Goal: Use online tool/utility: Utilize a website feature to perform a specific function

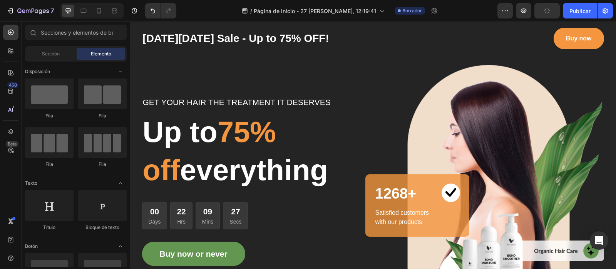
drag, startPoint x: 615, startPoint y: 22, endPoint x: 342, endPoint y: 76, distance: 277.7
click at [341, 77] on div "GET YOUR HAIR THE TREATMENT IT DESERVES Text block Up to 75% off everything Hea…" at bounding box center [257, 181] width 231 height 232
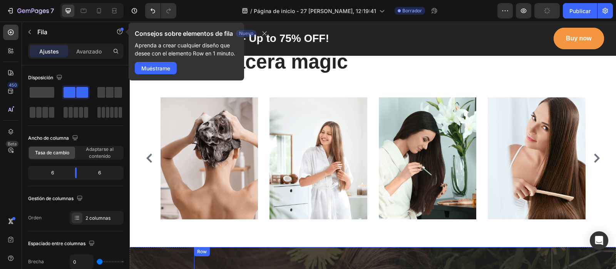
scroll to position [2501, 0]
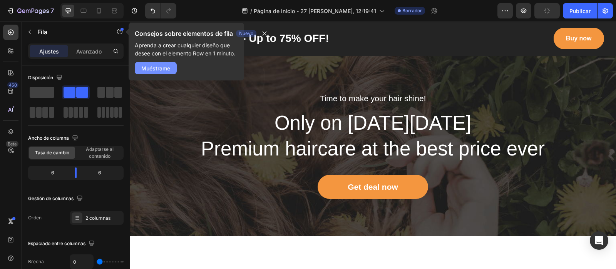
click at [164, 69] on font "Muéstrame" at bounding box center [155, 68] width 29 height 7
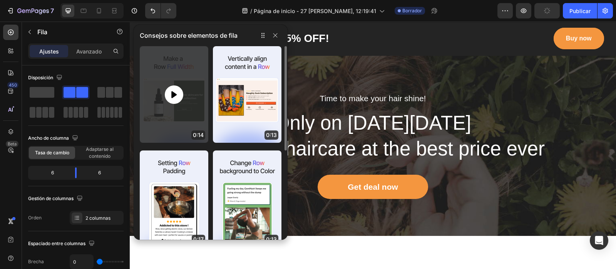
click at [172, 94] on icon at bounding box center [173, 94] width 5 height 7
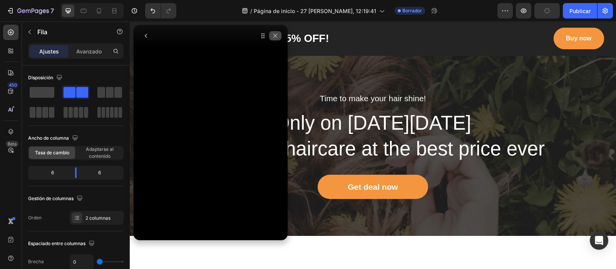
click at [275, 34] on icon "button" at bounding box center [275, 36] width 6 height 6
click at [276, 38] on button "button" at bounding box center [275, 35] width 12 height 9
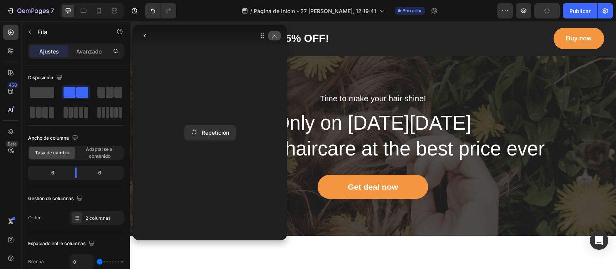
click at [272, 38] on icon "button" at bounding box center [274, 36] width 6 height 6
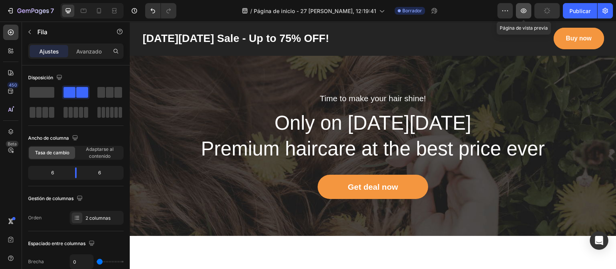
click at [492, 9] on icon "button" at bounding box center [524, 10] width 6 height 5
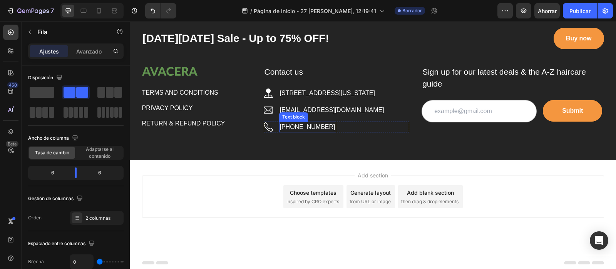
scroll to position [3017, 0]
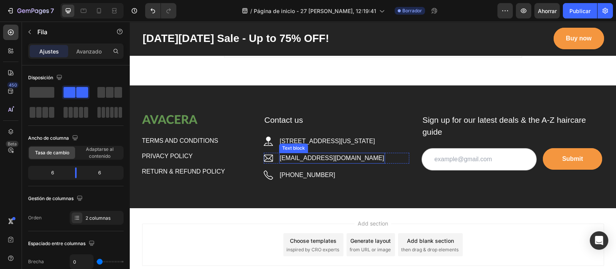
click at [337, 155] on p "hello.avacera@gmail.com" at bounding box center [332, 158] width 104 height 9
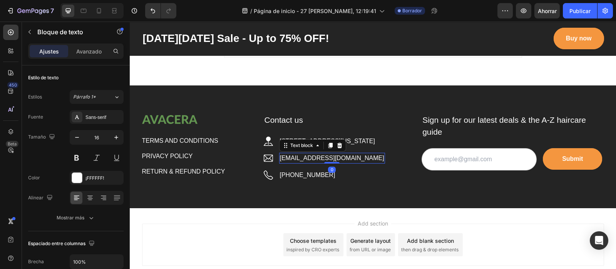
click at [334, 155] on p "hello.avacera@gmail.com" at bounding box center [332, 158] width 104 height 9
click at [341, 158] on p "hello.avacera@gmail.com" at bounding box center [332, 158] width 104 height 9
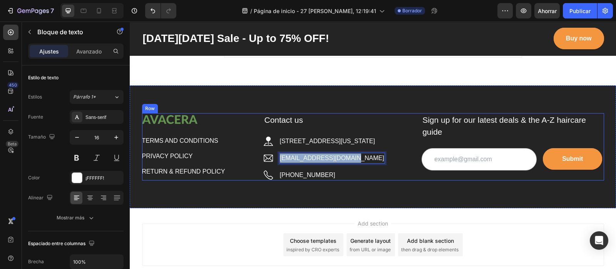
drag, startPoint x: 343, startPoint y: 158, endPoint x: 277, endPoint y: 150, distance: 66.6
click at [276, 150] on div "Contact us Text block Image 2118 Thornridge Cir, Connecticut 35624 Text block R…" at bounding box center [337, 147] width 146 height 68
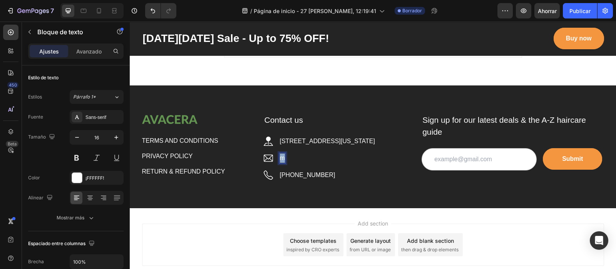
click at [281, 155] on p "m" at bounding box center [282, 158] width 5 height 9
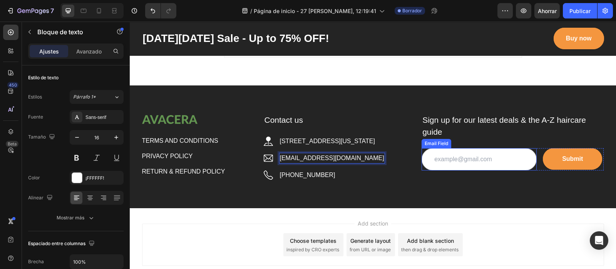
click at [429, 158] on input "email" at bounding box center [478, 159] width 115 height 22
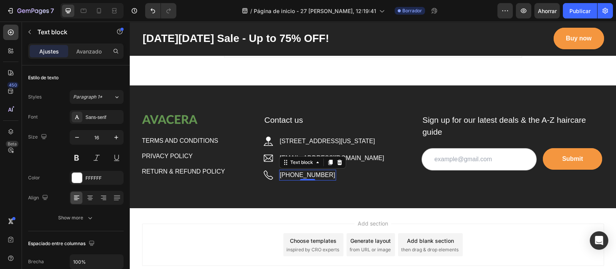
click at [298, 174] on p "+102 3343 4722" at bounding box center [307, 174] width 55 height 9
click at [317, 165] on div "Text block" at bounding box center [312, 162] width 67 height 12
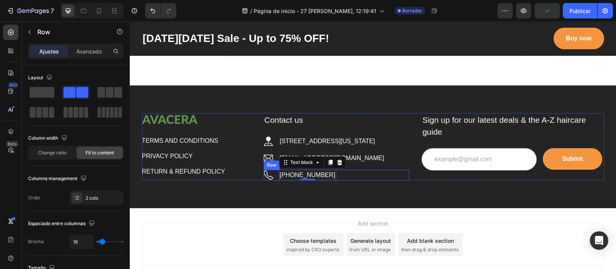
click at [327, 175] on div "Image +102 3343 4722 Text block 0 Row" at bounding box center [337, 175] width 146 height 11
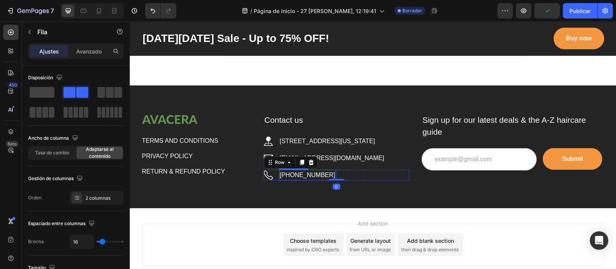
click at [314, 170] on p "+102 3343 4722" at bounding box center [307, 174] width 55 height 9
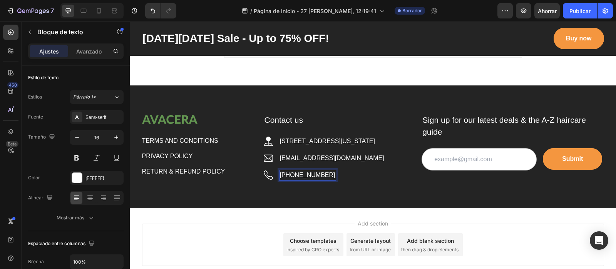
click at [313, 170] on p "+102 3343 4722" at bounding box center [307, 174] width 55 height 9
click at [309, 174] on p "+102 334322" at bounding box center [307, 174] width 55 height 9
click at [310, 174] on p "+102 334322" at bounding box center [307, 174] width 55 height 9
click at [311, 174] on div "Image +102 33432 Text block Row 0" at bounding box center [337, 175] width 146 height 11
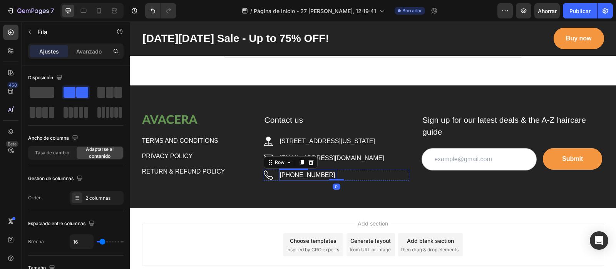
click at [306, 172] on p "+102 33432" at bounding box center [307, 174] width 55 height 9
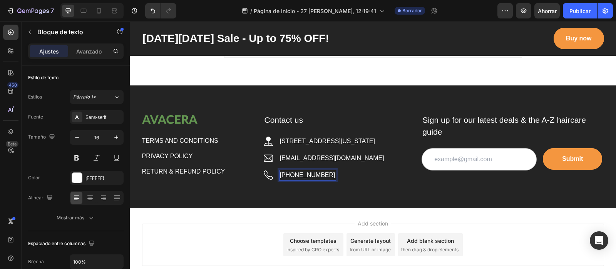
click at [307, 173] on p "+102 33432" at bounding box center [307, 174] width 55 height 9
click at [306, 173] on p "+102 33432" at bounding box center [307, 174] width 55 height 9
click at [292, 172] on p "+102 2" at bounding box center [289, 174] width 19 height 9
click at [294, 173] on p "+102 2" at bounding box center [289, 174] width 19 height 9
click at [264, 175] on img at bounding box center [268, 174] width 9 height 9
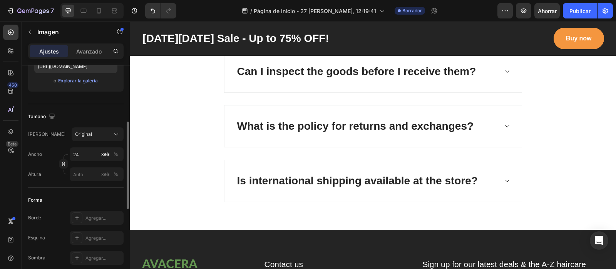
scroll to position [0, 0]
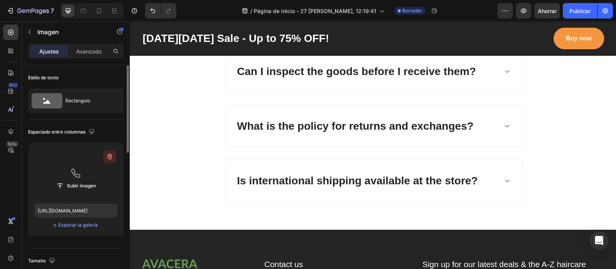
click at [112, 159] on icon "button" at bounding box center [110, 157] width 8 height 8
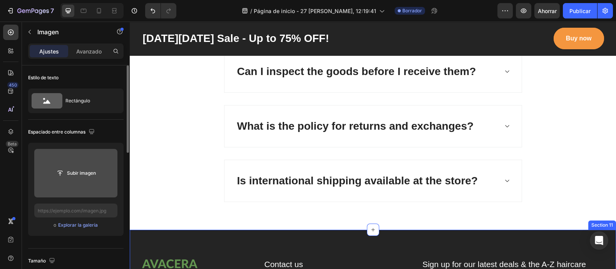
scroll to position [2969, 0]
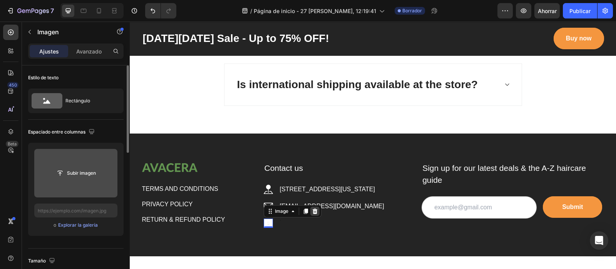
click at [312, 211] on icon at bounding box center [314, 211] width 5 height 5
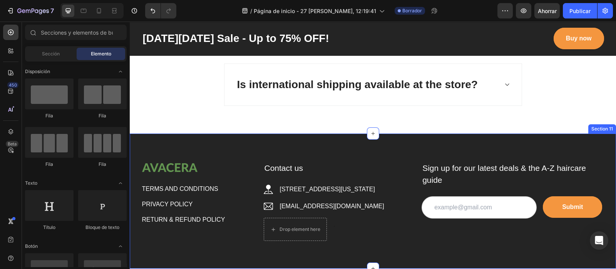
click at [227, 215] on div "Image TERMS AND CONDITIONS Button PRIVACY POLICY Button RETURN & REFUND POLICY …" at bounding box center [373, 201] width 486 height 135
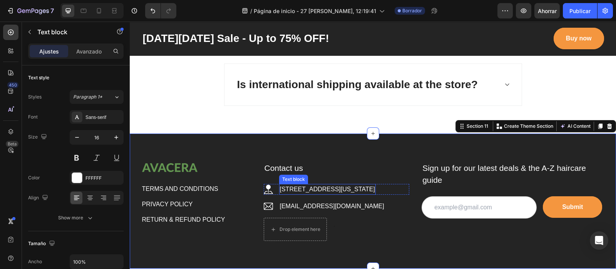
click at [291, 189] on p "2118 Thornridge Cir, Connecticut 35624" at bounding box center [327, 189] width 95 height 9
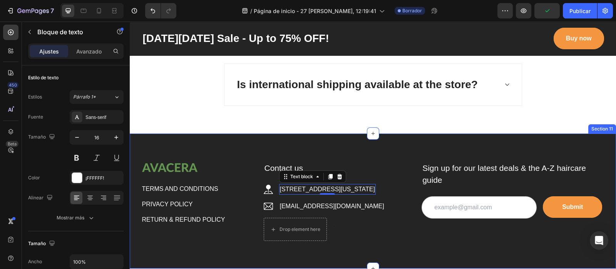
click at [396, 215] on div "Image TERMS AND CONDITIONS Button PRIVACY POLICY Button RETURN & REFUND POLICY …" at bounding box center [373, 201] width 486 height 135
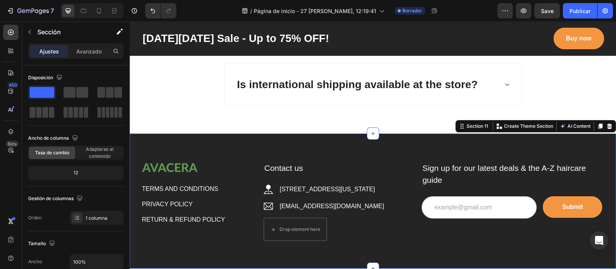
click at [422, 163] on p "Sign up for our latest deals & the A-Z haircare guide" at bounding box center [512, 174] width 180 height 24
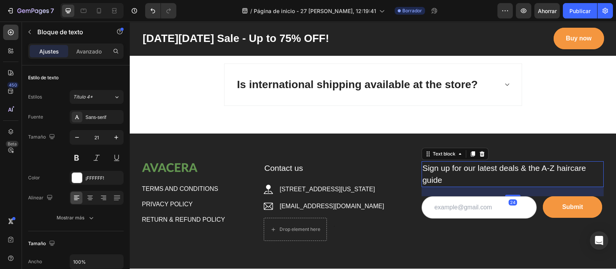
click at [422, 163] on p "Sign up for our latest deals & the A-Z haircare guide" at bounding box center [512, 174] width 180 height 24
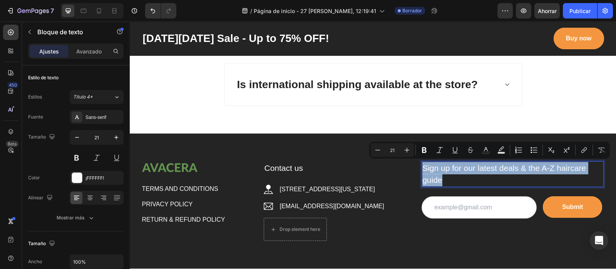
drag, startPoint x: 418, startPoint y: 165, endPoint x: 448, endPoint y: 181, distance: 33.6
click at [448, 181] on p "Sign up for our latest deals & the A-Z haircare guide" at bounding box center [512, 174] width 180 height 24
copy p "Sign up for our latest deals & the A-Z haircare guide"
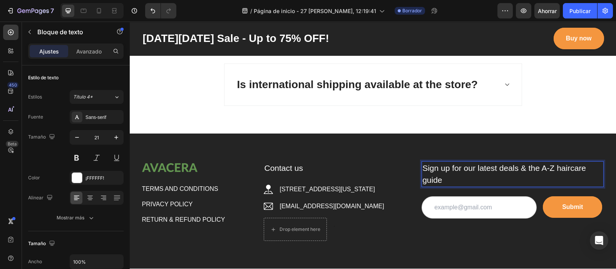
click at [457, 181] on p "Sign up for our latest deals & the A-Z haircare guide" at bounding box center [512, 174] width 180 height 24
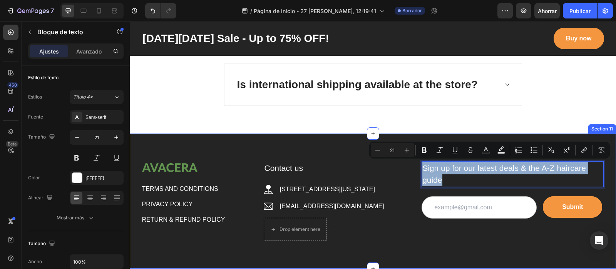
drag, startPoint x: 441, startPoint y: 180, endPoint x: 421, endPoint y: 157, distance: 30.0
click at [421, 157] on div "Image TERMS AND CONDITIONS Button PRIVACY POLICY Button RETURN & REFUND POLICY …" at bounding box center [373, 201] width 486 height 135
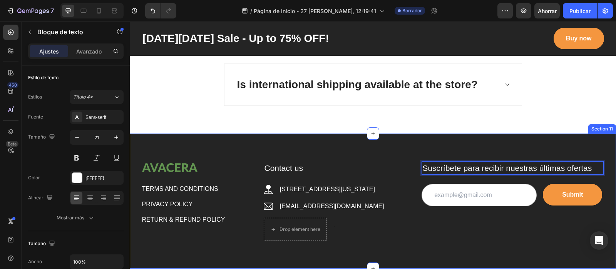
click at [406, 215] on div "Image TERMS AND CONDITIONS Button PRIVACY POLICY Button RETURN & REFUND POLICY …" at bounding box center [373, 201] width 486 height 135
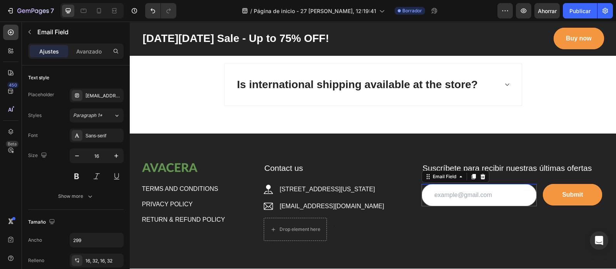
click at [476, 190] on input "email" at bounding box center [478, 195] width 115 height 22
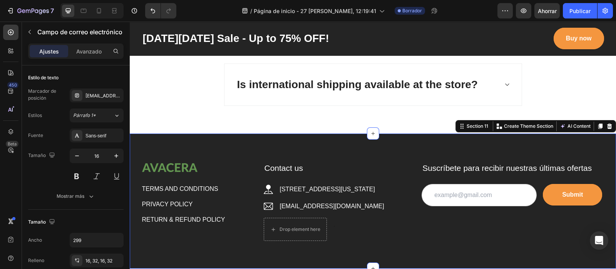
click at [363, 215] on div "Image TERMS AND CONDITIONS Button PRIVACY POLICY Button RETURN & REFUND POLICY …" at bounding box center [373, 201] width 486 height 135
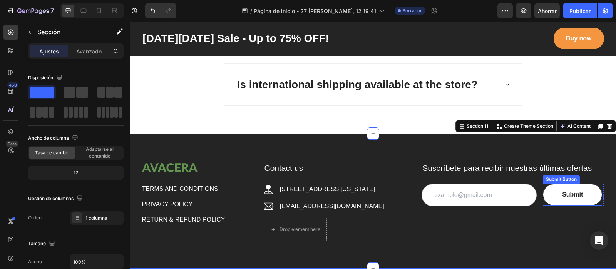
click at [492, 192] on button "Submit" at bounding box center [572, 195] width 59 height 22
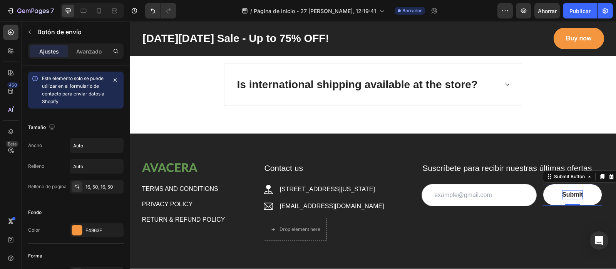
click at [492, 194] on div "Submit" at bounding box center [572, 194] width 21 height 9
click at [492, 194] on p "Submit" at bounding box center [572, 194] width 21 height 9
drag, startPoint x: 570, startPoint y: 194, endPoint x: 573, endPoint y: 196, distance: 4.3
click at [492, 195] on p "Submit" at bounding box center [572, 194] width 21 height 9
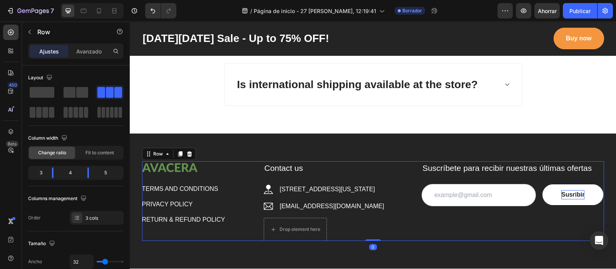
click at [492, 215] on div "Suscríbete para recibir nuestras últimas ofertas Text block Email Field Susribi…" at bounding box center [512, 201] width 182 height 80
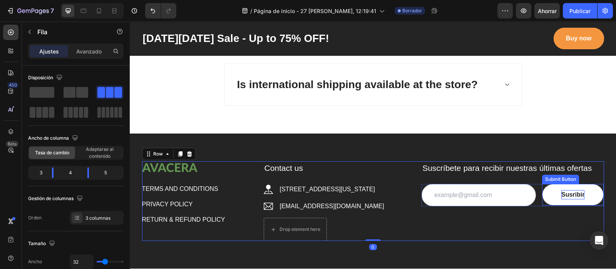
click at [492, 190] on p "Susribir" at bounding box center [572, 194] width 23 height 9
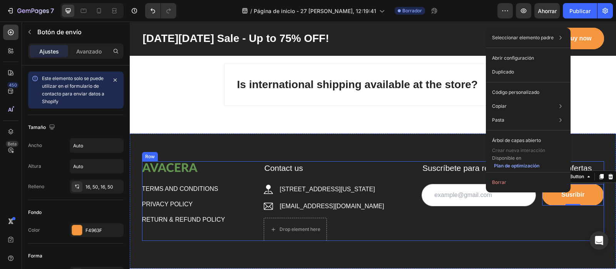
click at [492, 215] on div "Suscríbete para recibir nuestras últimas ofertas Text block Email Field Susribi…" at bounding box center [512, 201] width 182 height 80
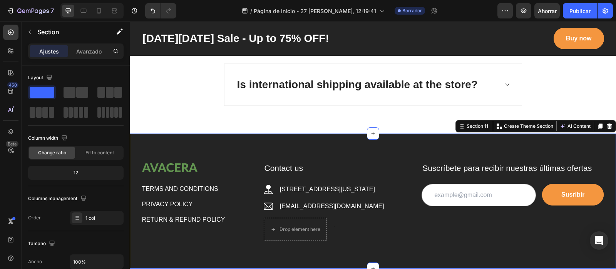
click at [492, 215] on div "Image TERMS AND CONDITIONS Button PRIVACY POLICY Button RETURN & REFUND POLICY …" at bounding box center [373, 201] width 486 height 135
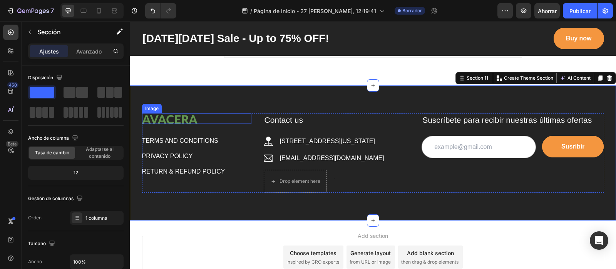
click at [165, 120] on img at bounding box center [172, 118] width 61 height 11
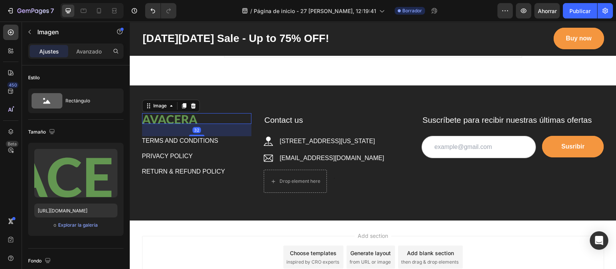
click at [160, 117] on img at bounding box center [172, 118] width 61 height 11
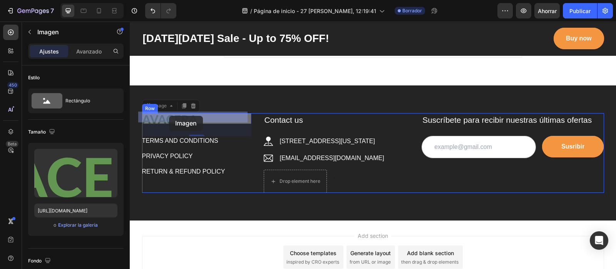
drag, startPoint x: 194, startPoint y: 113, endPoint x: 177, endPoint y: 117, distance: 16.9
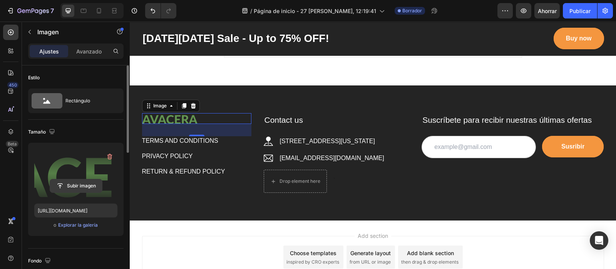
click at [82, 188] on input "file" at bounding box center [76, 185] width 52 height 13
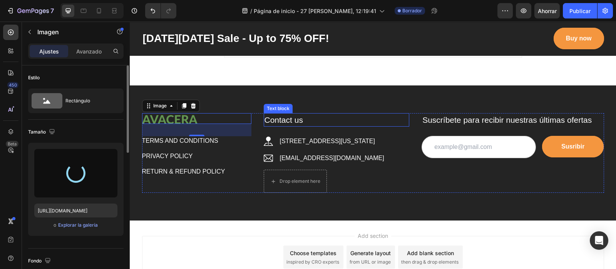
type input "https://cdn.shopify.com/s/files/1/0669/0979/8570/files/gempages_581807176230634…"
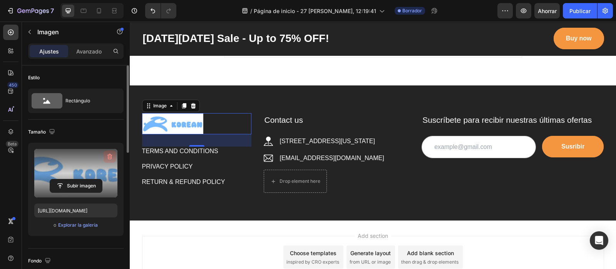
click at [107, 162] on button "button" at bounding box center [110, 156] width 12 height 12
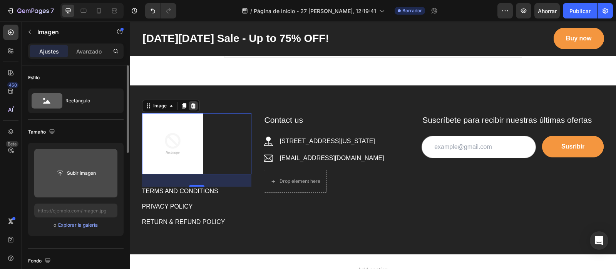
click at [192, 105] on icon at bounding box center [193, 106] width 6 height 6
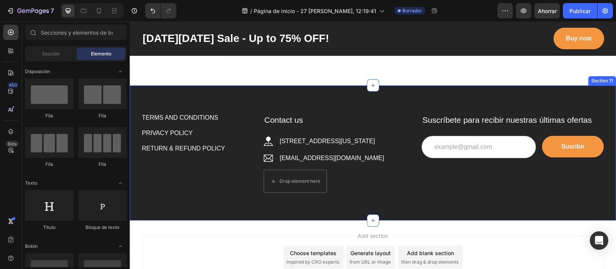
click at [175, 97] on div "TERMS AND CONDITIONS Button PRIVACY POLICY Button RETURN & REFUND POLICY Button…" at bounding box center [373, 152] width 486 height 135
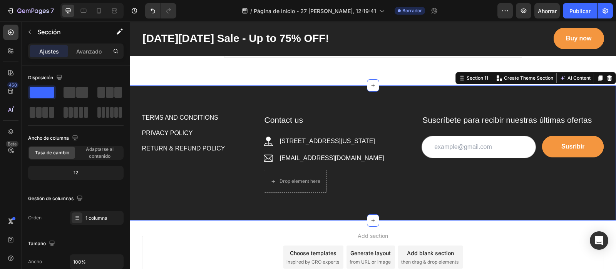
click at [175, 106] on div "TERMS AND CONDITIONS Button PRIVACY POLICY Button RETURN & REFUND POLICY Button…" at bounding box center [373, 152] width 486 height 135
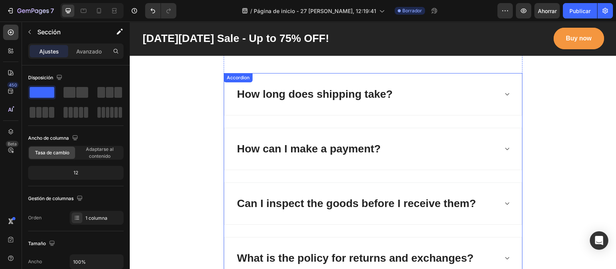
scroll to position [2644, 0]
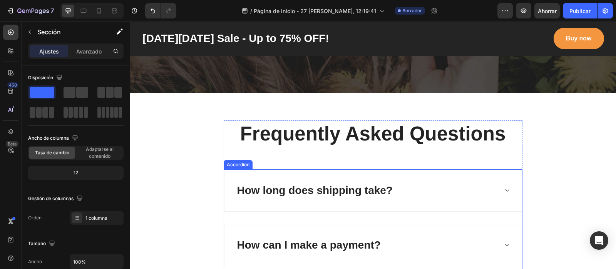
click at [492, 187] on div "How long does shipping take?" at bounding box center [372, 191] width 297 height 42
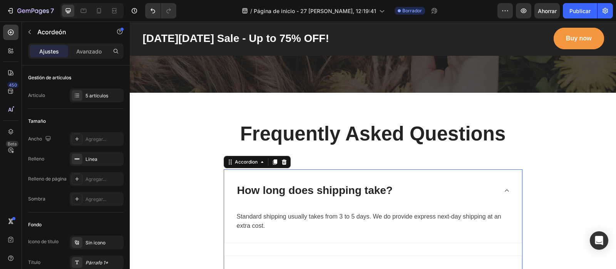
scroll to position [2740, 0]
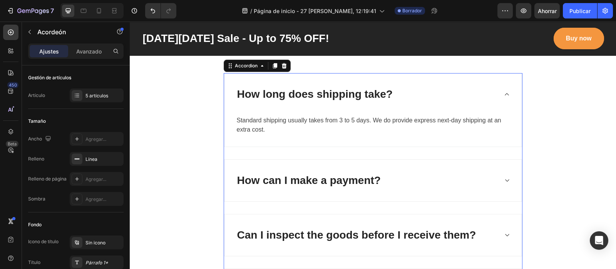
click at [492, 91] on icon at bounding box center [507, 94] width 6 height 6
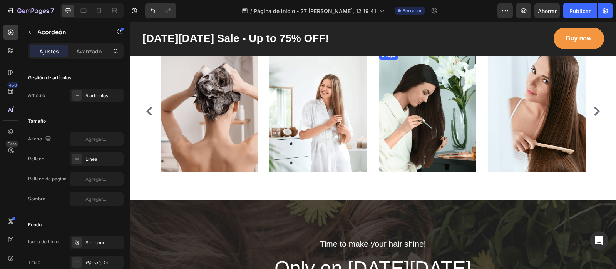
scroll to position [2500, 0]
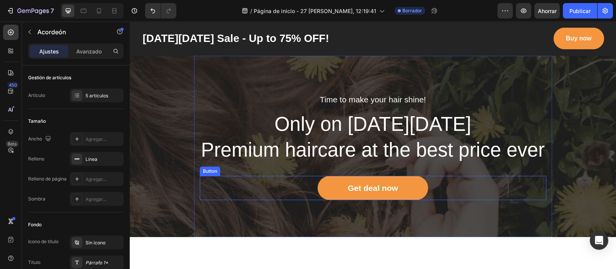
drag, startPoint x: 229, startPoint y: 194, endPoint x: 206, endPoint y: 200, distance: 23.8
click at [223, 197] on div "Get deal now Button" at bounding box center [373, 188] width 346 height 25
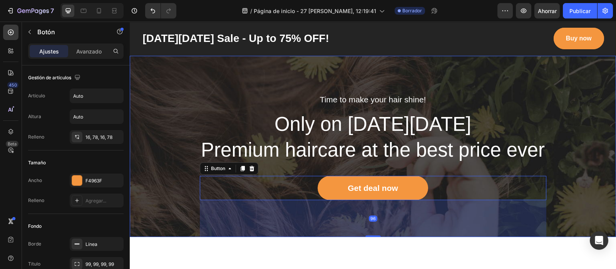
click at [168, 191] on div "Time to make your hair shine! Text block Only on Black Friday Premium haircare …" at bounding box center [373, 147] width 486 height 182
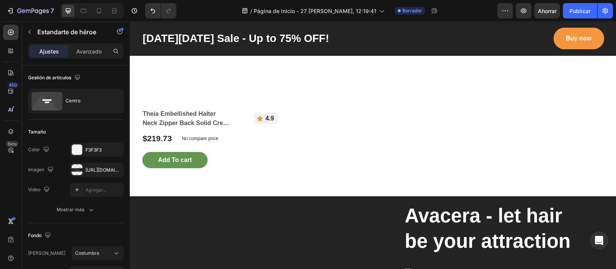
scroll to position [1663, 0]
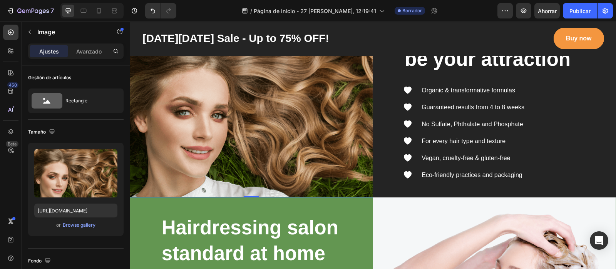
click at [299, 157] on img at bounding box center [251, 100] width 243 height 194
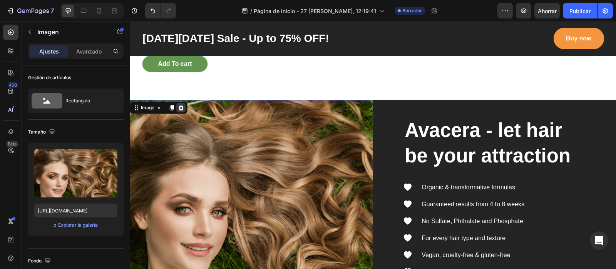
click at [181, 105] on icon at bounding box center [181, 107] width 5 height 5
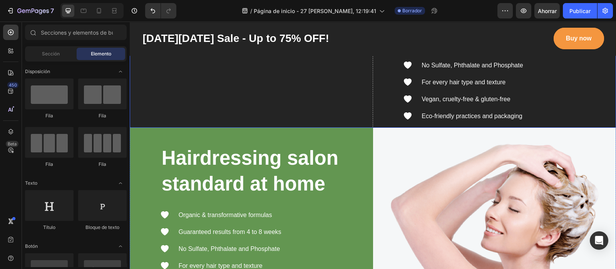
scroll to position [1759, 0]
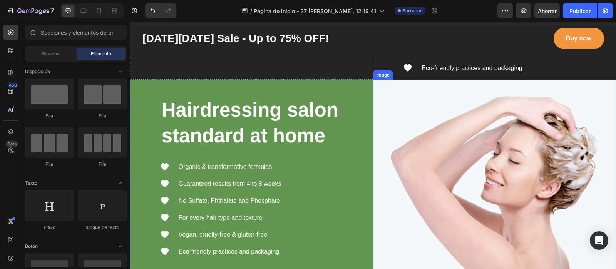
click at [404, 170] on img at bounding box center [494, 177] width 243 height 194
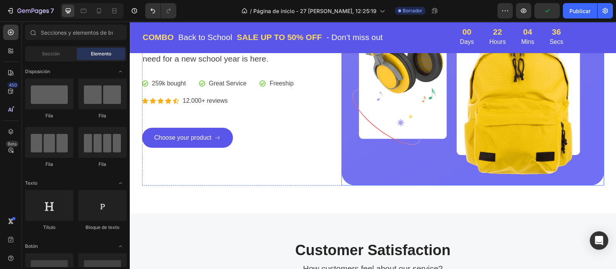
select select "2"
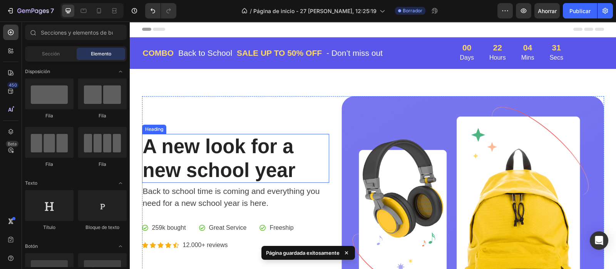
click at [143, 151] on p "A new look for a new school year" at bounding box center [236, 158] width 186 height 47
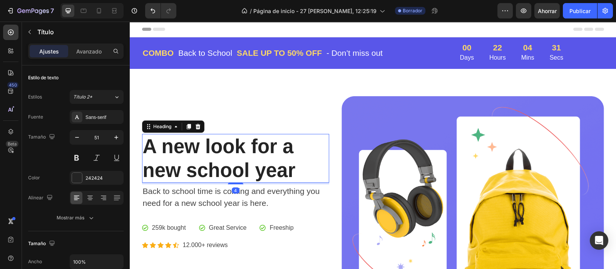
click at [143, 148] on p "A new look for a new school year" at bounding box center [236, 158] width 186 height 47
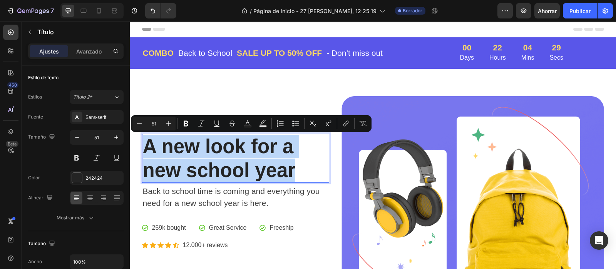
drag, startPoint x: 140, startPoint y: 148, endPoint x: 237, endPoint y: 166, distance: 97.8
click at [304, 176] on p "A new look for a new school year" at bounding box center [236, 158] width 186 height 47
copy p "A new look for a new school year"
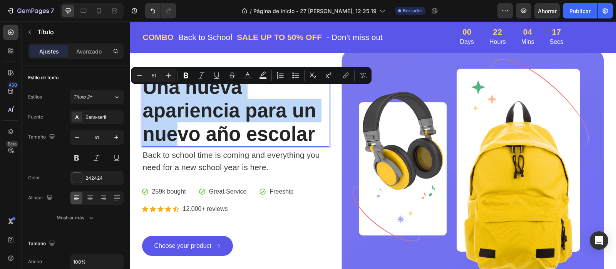
scroll to position [37, 0]
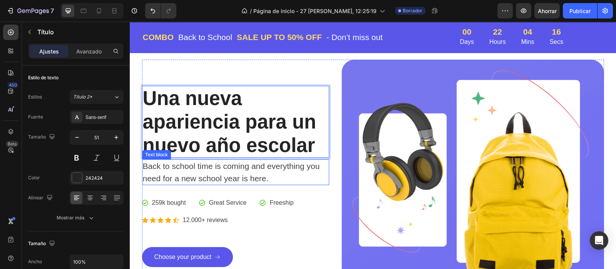
click at [168, 164] on p "Back to school time is coming and everything you need for a new school year is …" at bounding box center [236, 172] width 186 height 24
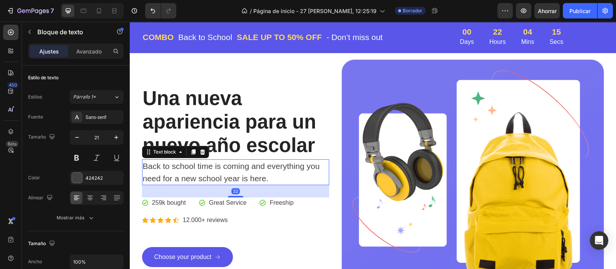
click at [147, 165] on p "Back to school time is coming and everything you need for a new school year is …" at bounding box center [236, 172] width 186 height 24
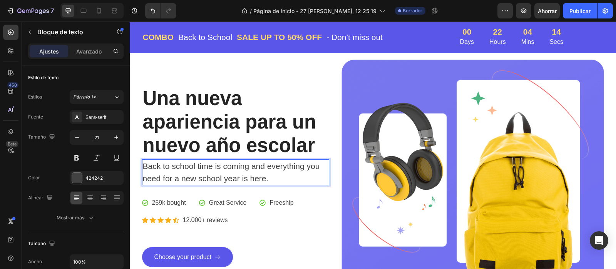
click at [143, 165] on p "Back to school time is coming and everything you need for a new school year is …" at bounding box center [236, 172] width 186 height 24
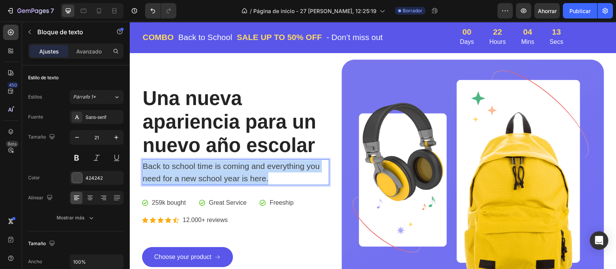
drag, startPoint x: 139, startPoint y: 165, endPoint x: 207, endPoint y: 170, distance: 68.3
click at [264, 180] on p "Back to school time is coming and everything you need for a new school year is …" at bounding box center [236, 172] width 186 height 24
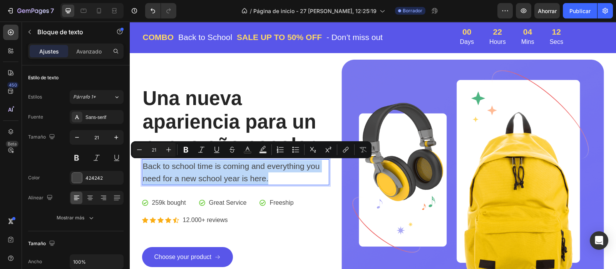
copy p "Back to school time is coming and everything you need for a new school year is …"
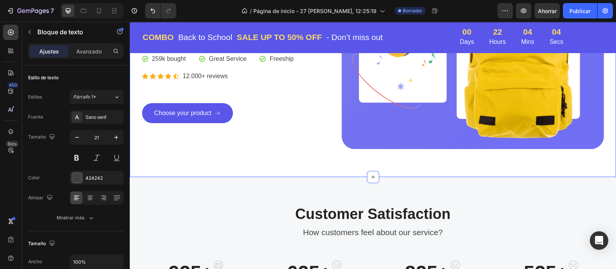
scroll to position [84, 0]
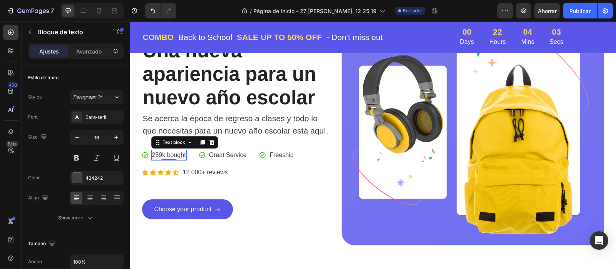
click at [164, 154] on p "259k bought" at bounding box center [169, 154] width 34 height 9
click at [158, 154] on p "259k bought" at bounding box center [169, 154] width 34 height 9
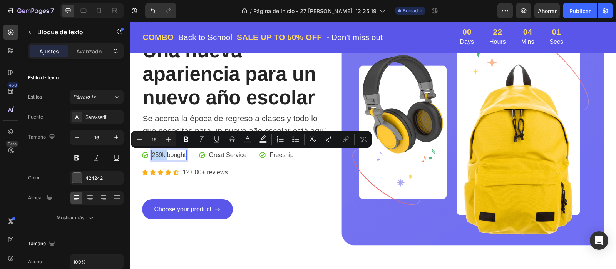
click at [152, 153] on p "259k bought" at bounding box center [169, 154] width 34 height 9
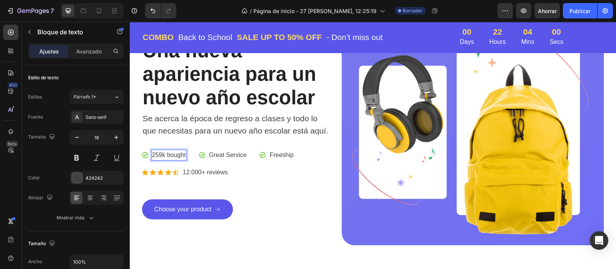
click at [152, 153] on p "259k bought" at bounding box center [169, 154] width 34 height 9
drag, startPoint x: 148, startPoint y: 153, endPoint x: 183, endPoint y: 155, distance: 34.7
click at [183, 155] on div "259k bought" at bounding box center [168, 155] width 35 height 11
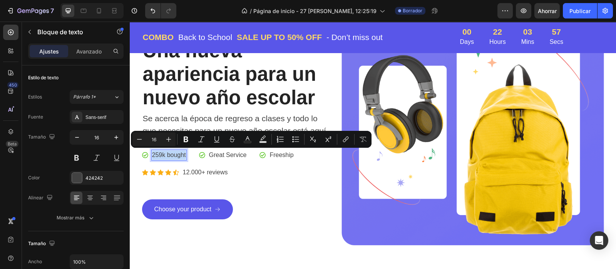
copy p "259k bought"
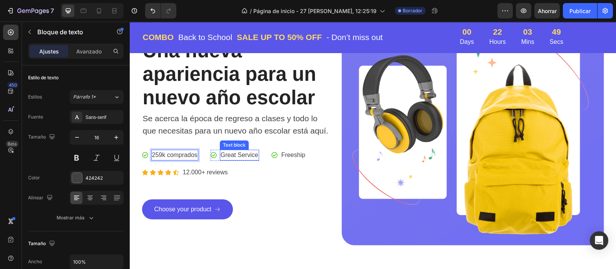
click at [230, 151] on p "Great Service" at bounding box center [240, 154] width 38 height 9
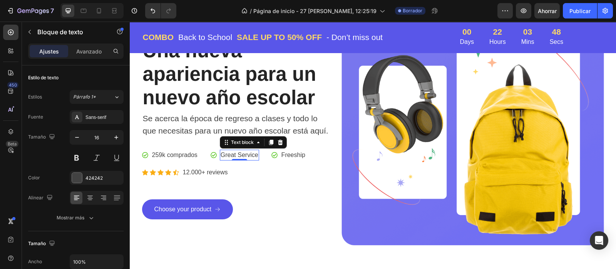
click at [230, 154] on p "Great Service" at bounding box center [240, 154] width 38 height 9
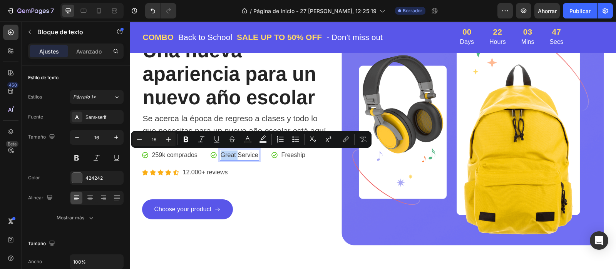
click at [221, 153] on p "Great Service" at bounding box center [240, 154] width 38 height 9
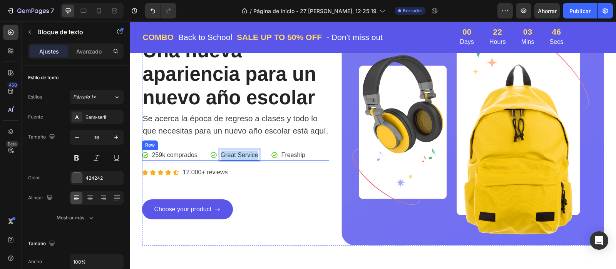
drag, startPoint x: 219, startPoint y: 153, endPoint x: 256, endPoint y: 151, distance: 37.8
click at [256, 151] on div "Icon 259k comprados Text block Icon List Icon Great Service Text block 0 Icon L…" at bounding box center [235, 155] width 187 height 11
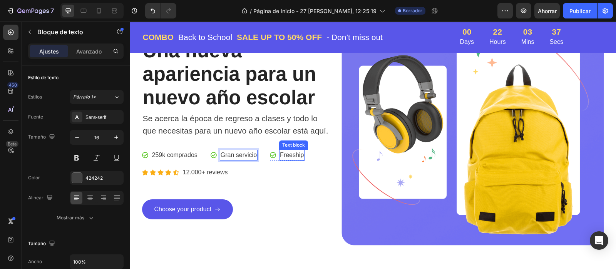
click at [290, 153] on p "Freeship" at bounding box center [292, 154] width 24 height 9
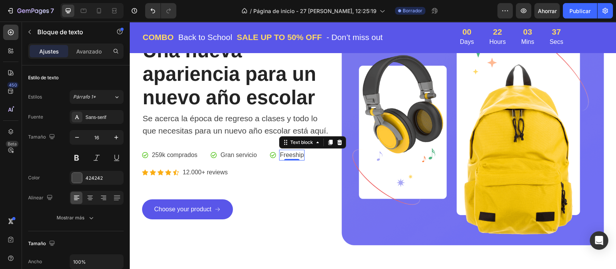
click at [281, 153] on p "Freeship" at bounding box center [292, 154] width 24 height 9
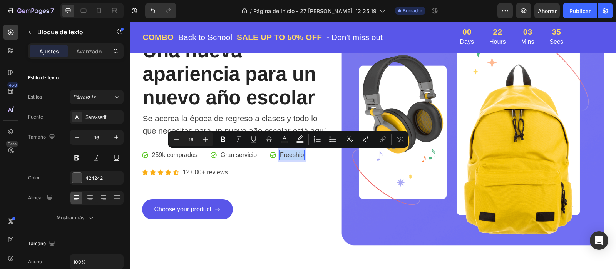
copy p "Freeship"
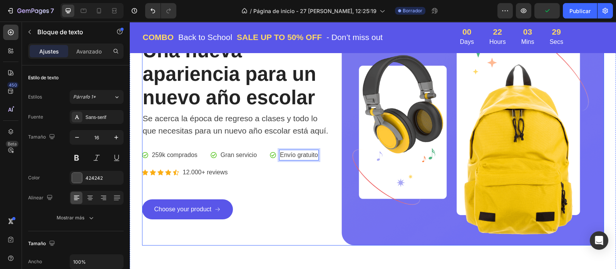
click at [209, 168] on p "12.000+ reviews" at bounding box center [205, 172] width 45 height 9
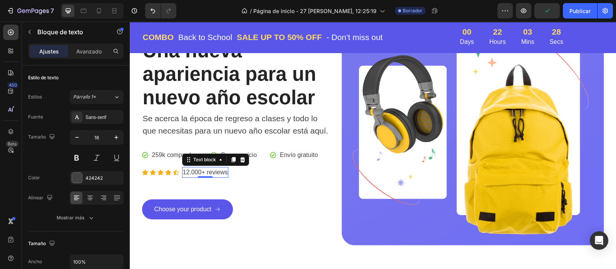
click at [185, 170] on p "12.000+ reviews" at bounding box center [205, 172] width 45 height 9
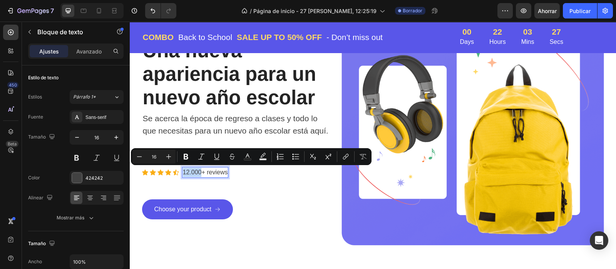
click at [183, 171] on p "12.000+ reviews" at bounding box center [205, 172] width 45 height 9
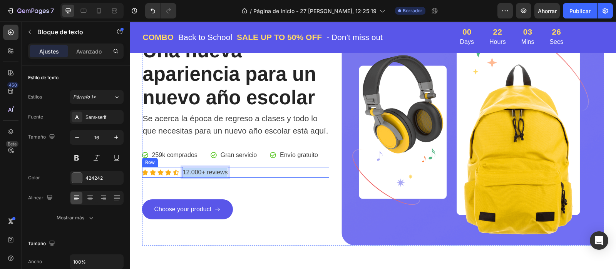
drag, startPoint x: 180, startPoint y: 171, endPoint x: 235, endPoint y: 174, distance: 55.5
click at [235, 174] on div "Icon Icon Icon Icon Icon Icon List Hoz 12.000+ reviews Text block 0 Row" at bounding box center [235, 172] width 187 height 11
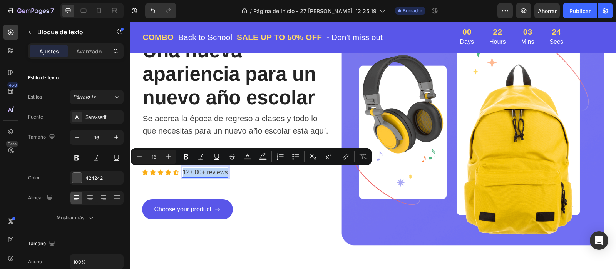
copy p "12.000+ reviews"
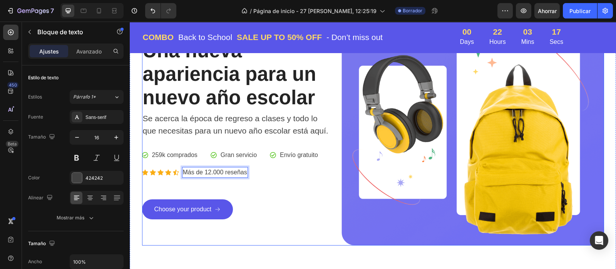
scroll to position [133, 0]
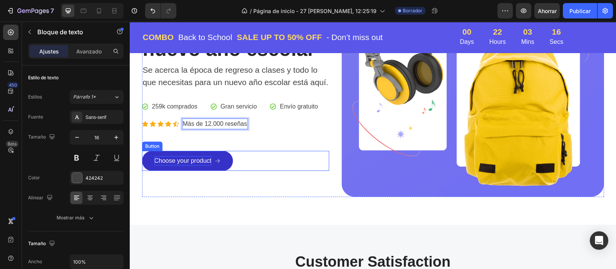
click at [169, 160] on div "Choose your product" at bounding box center [182, 160] width 57 height 9
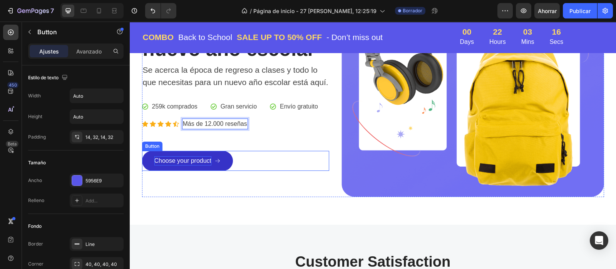
click at [169, 160] on div "Choose your product" at bounding box center [182, 160] width 57 height 9
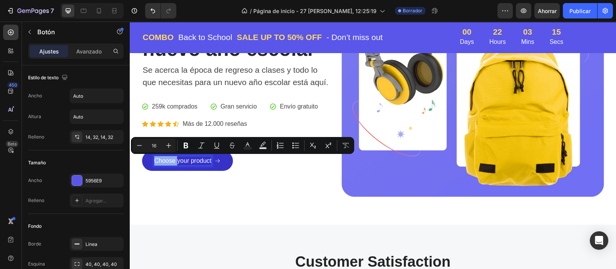
click at [154, 162] on p "Choose your product" at bounding box center [182, 160] width 57 height 9
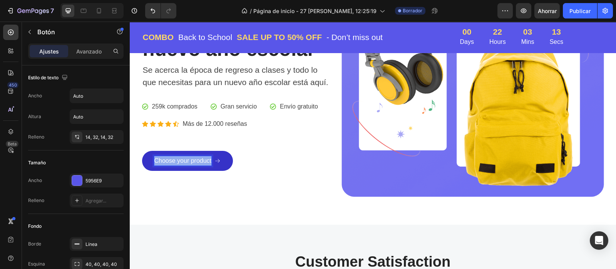
drag, startPoint x: 152, startPoint y: 160, endPoint x: 210, endPoint y: 159, distance: 58.1
click at [210, 159] on div "Choose your product" at bounding box center [187, 160] width 67 height 9
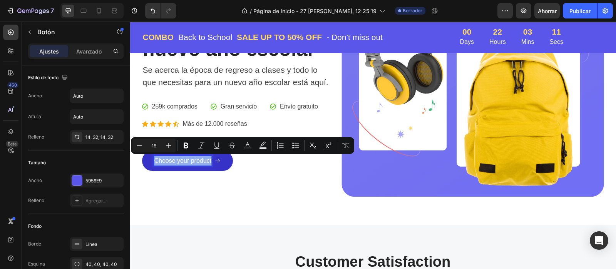
copy p "Choose your product"
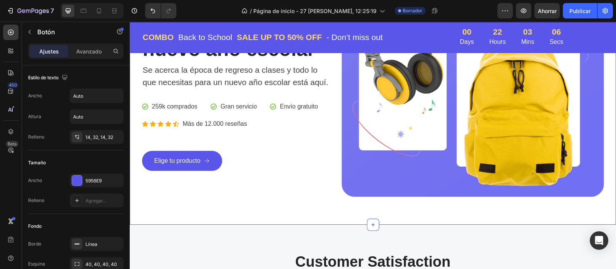
click at [194, 210] on div "Una nueva apariencia para un nuevo año escolar Heading Se acerca la época de re…" at bounding box center [373, 80] width 486 height 289
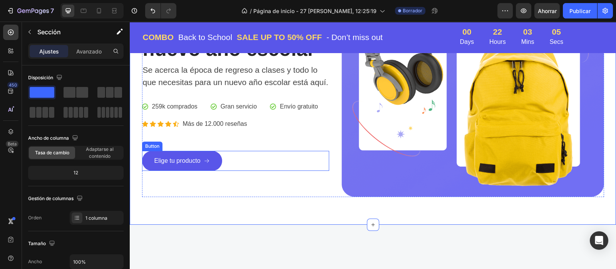
scroll to position [0, 0]
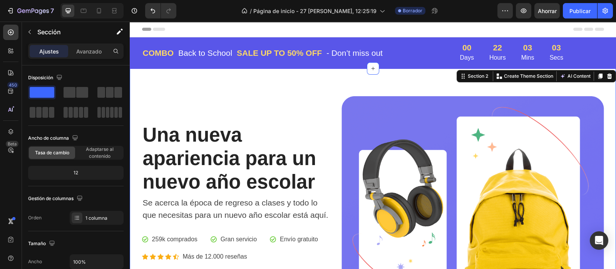
click at [403, 89] on div "Una nueva apariencia para un nuevo año escolar Heading Se acerca la época de re…" at bounding box center [373, 213] width 486 height 289
click at [464, 57] on p "Days" at bounding box center [467, 57] width 14 height 9
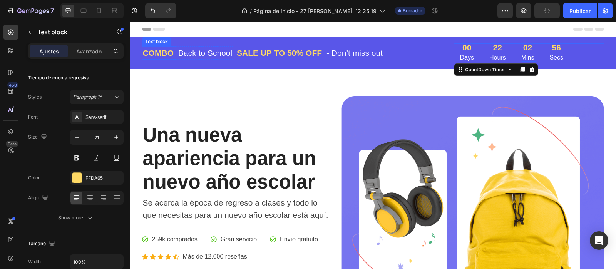
click at [150, 48] on p "COMBO" at bounding box center [158, 53] width 31 height 12
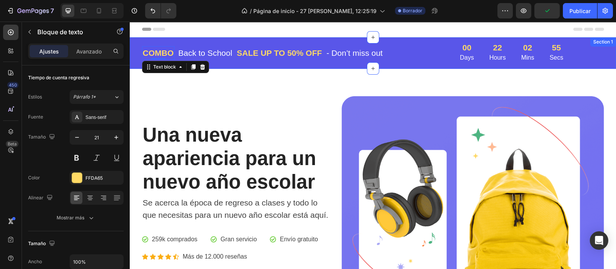
click at [137, 53] on div "COMBO Text block 0 Back to School Text block Row SALE UP TO 50% OFF Text block …" at bounding box center [372, 52] width 475 height 19
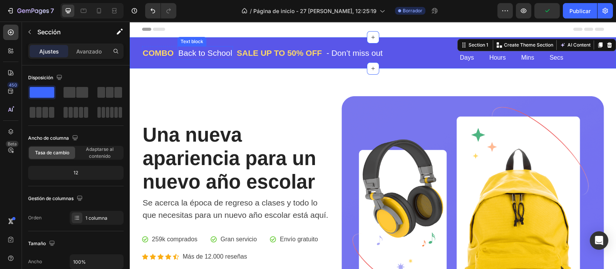
click at [182, 54] on p "Back to School" at bounding box center [205, 53] width 54 height 12
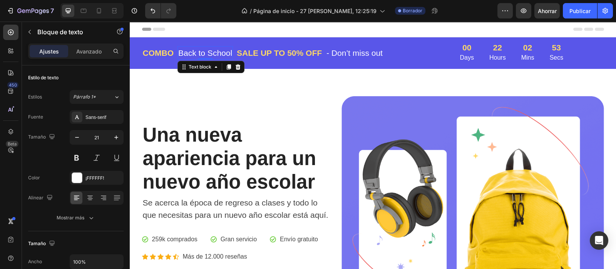
click at [182, 54] on p "Back to School" at bounding box center [205, 53] width 54 height 12
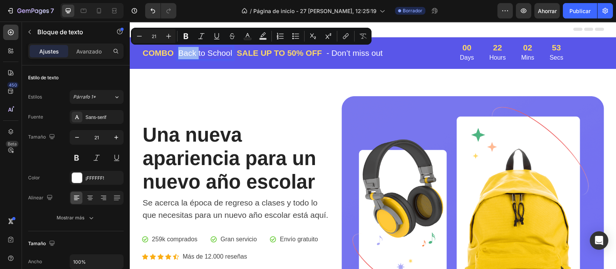
click at [179, 49] on p "Back to School" at bounding box center [205, 53] width 54 height 12
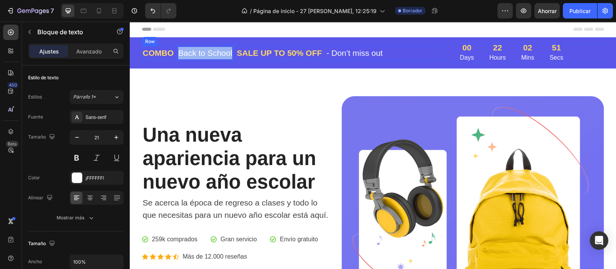
drag, startPoint x: 177, startPoint y: 50, endPoint x: 231, endPoint y: 57, distance: 54.7
click at [231, 57] on div "COMBO Text block Back to School Text block 0 Row SALE UP TO 50% OFF Text block …" at bounding box center [292, 53] width 300 height 14
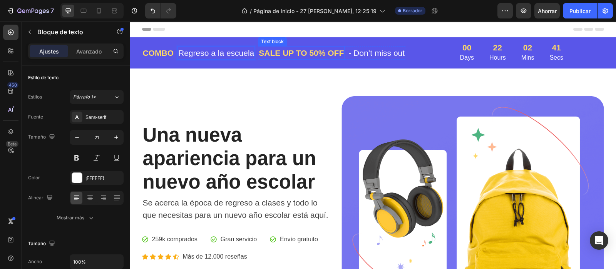
click at [269, 51] on p "SALE UP TO 50% OFF" at bounding box center [301, 53] width 85 height 12
click at [259, 53] on p "SALE UP TO 50% OFF" at bounding box center [301, 53] width 85 height 12
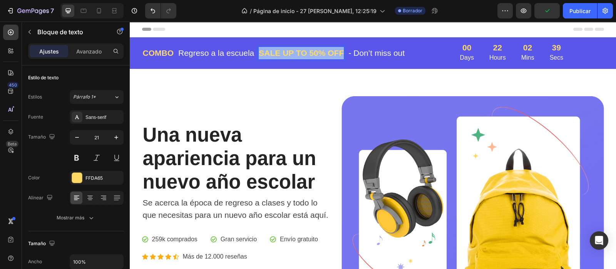
drag, startPoint x: 256, startPoint y: 53, endPoint x: 337, endPoint y: 55, distance: 80.5
click at [337, 55] on p "SALE UP TO 50% OFF" at bounding box center [301, 53] width 85 height 12
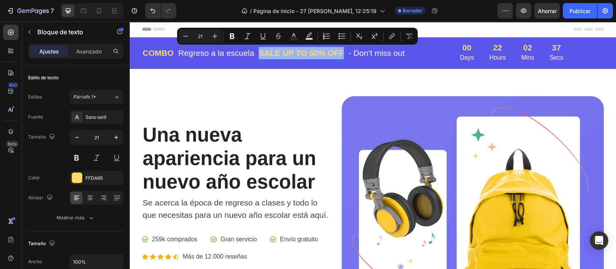
copy p "SALE UP TO 50% OFF"
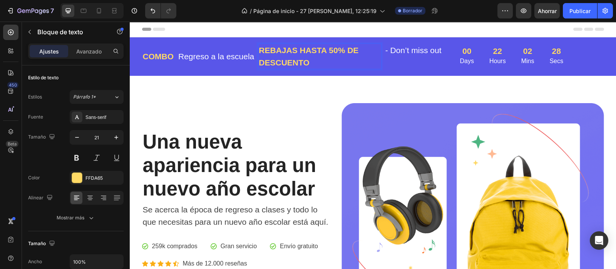
click at [296, 51] on p "REBAJAS HASTA 50% DE DESCUENTO" at bounding box center [320, 56] width 122 height 24
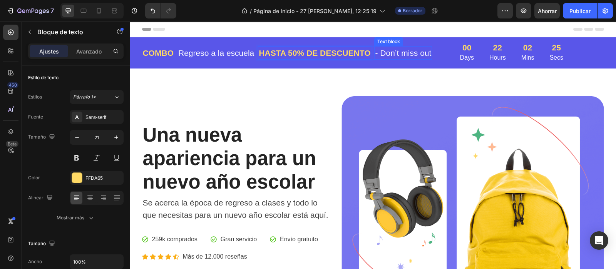
click at [406, 53] on p "- Don’t miss out" at bounding box center [403, 53] width 56 height 12
click at [404, 53] on p "- Don’t miss out" at bounding box center [403, 53] width 56 height 12
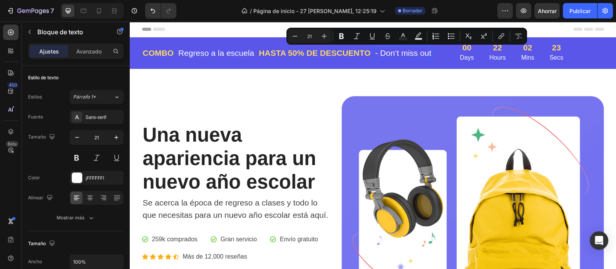
click at [424, 52] on p "- Don’t miss out" at bounding box center [403, 53] width 56 height 12
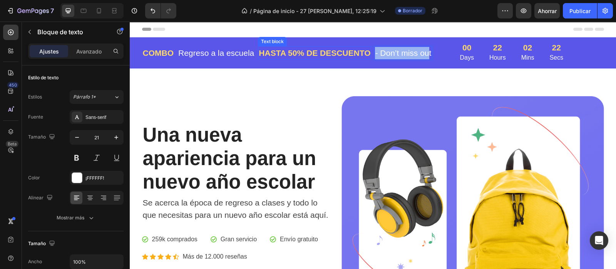
drag, startPoint x: 426, startPoint y: 54, endPoint x: 368, endPoint y: 54, distance: 58.1
click at [366, 55] on div "HASTA 50% DE DESCUENTO Text block - Don’t miss out Text block 0 Row" at bounding box center [345, 53] width 174 height 14
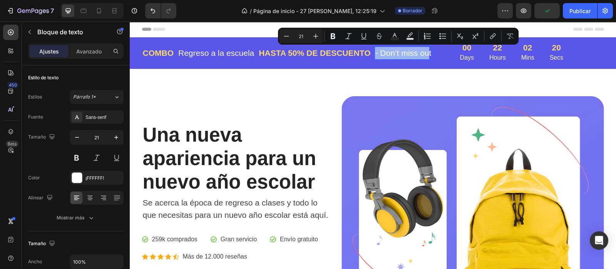
click at [424, 54] on p "- Don’t miss out" at bounding box center [403, 53] width 56 height 12
drag, startPoint x: 426, startPoint y: 53, endPoint x: 384, endPoint y: 54, distance: 42.3
click at [369, 55] on div "HASTA 50% DE DESCUENTO Text block - Don’t miss out Text block 0 Row" at bounding box center [345, 53] width 174 height 14
copy p "- Don’t miss out"
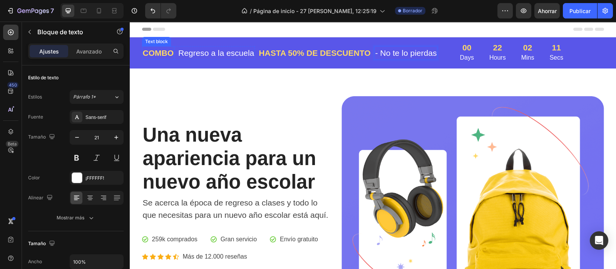
click at [162, 51] on p "COMBO" at bounding box center [158, 53] width 31 height 12
click at [154, 53] on p "COMBO" at bounding box center [158, 53] width 31 height 12
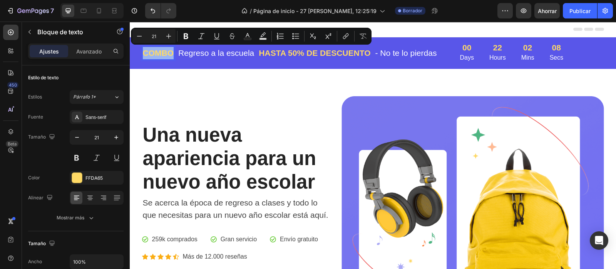
copy p "COMBO"
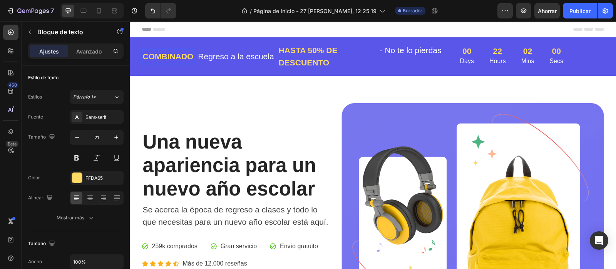
click at [187, 56] on p "COMBINADO" at bounding box center [168, 56] width 51 height 12
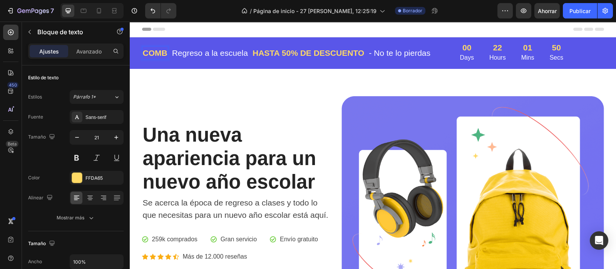
click at [143, 53] on p "COMB" at bounding box center [155, 53] width 25 height 12
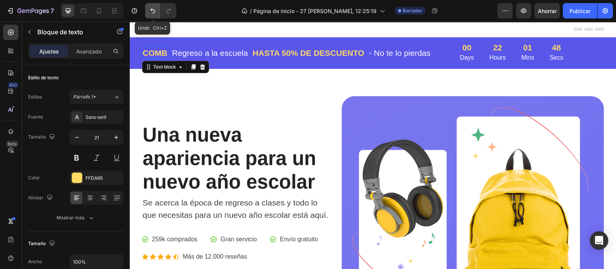
click at [154, 6] on button "Deshacer/Rehacer" at bounding box center [152, 10] width 15 height 15
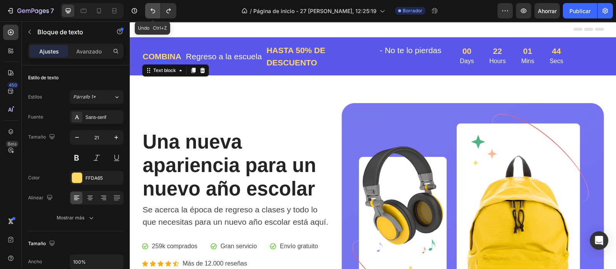
click at [154, 6] on button "Deshacer/Rehacer" at bounding box center [152, 10] width 15 height 15
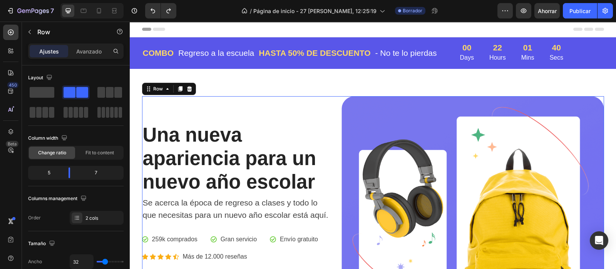
click at [254, 107] on div "Una nueva apariencia para un nuevo año escolar Heading Se acerca la época de re…" at bounding box center [235, 213] width 187 height 234
click at [463, 58] on p "Days" at bounding box center [467, 57] width 14 height 9
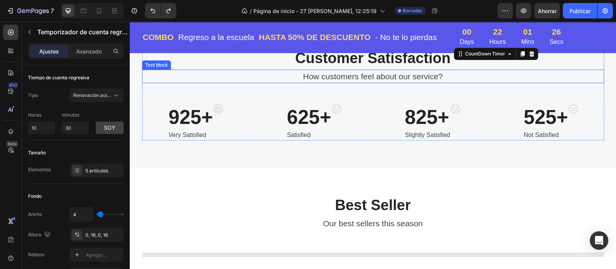
select select "2"
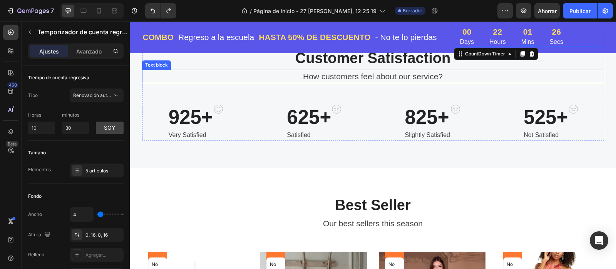
scroll to position [241, 0]
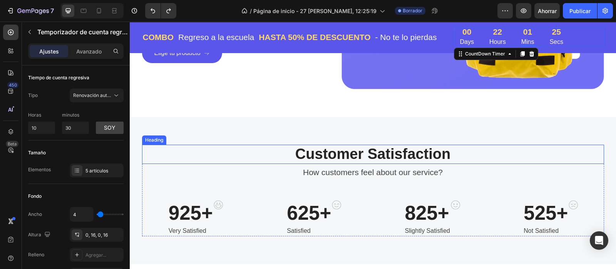
click at [304, 154] on p "Customer Satisfaction" at bounding box center [373, 154] width 460 height 18
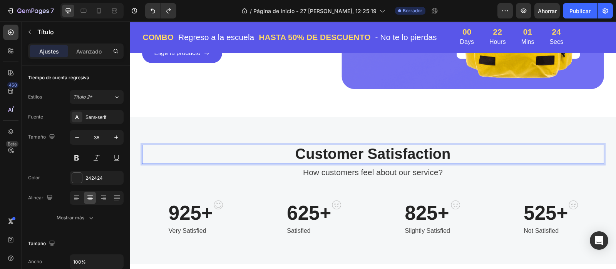
click at [293, 152] on p "Customer Satisfaction" at bounding box center [373, 154] width 460 height 18
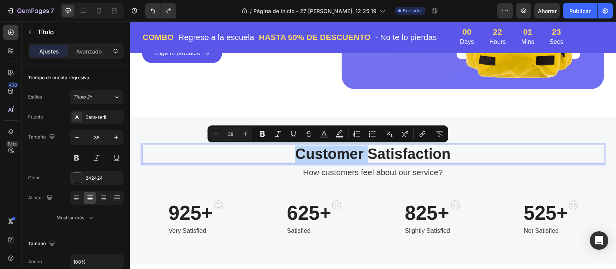
click at [293, 152] on p "Customer Satisfaction" at bounding box center [373, 154] width 460 height 18
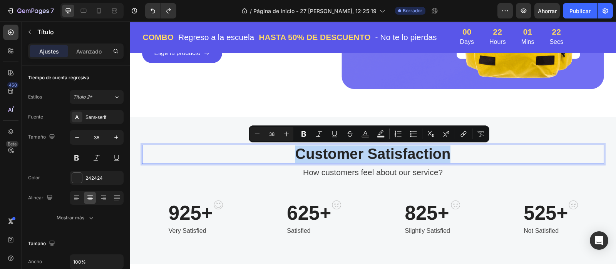
drag, startPoint x: 293, startPoint y: 152, endPoint x: 431, endPoint y: 149, distance: 138.6
click at [443, 146] on p "Customer Satisfaction" at bounding box center [373, 154] width 460 height 18
copy p "Customer Satisfaction"
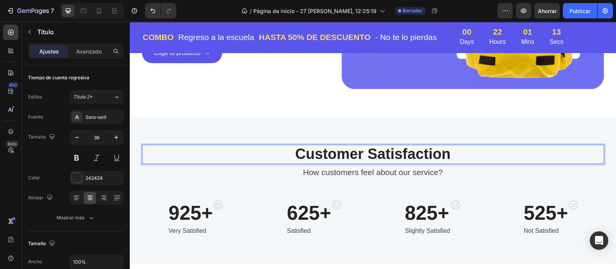
click at [439, 154] on p "Customer Satisfaction" at bounding box center [373, 154] width 460 height 18
click at [444, 154] on p "Customer Satisfaction" at bounding box center [373, 154] width 460 height 18
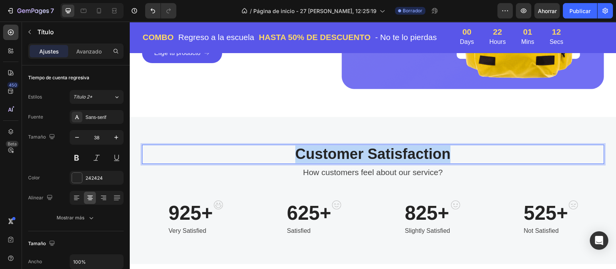
drag, startPoint x: 435, startPoint y: 156, endPoint x: 290, endPoint y: 156, distance: 144.7
click at [290, 156] on p "Customer Satisfaction" at bounding box center [373, 154] width 460 height 18
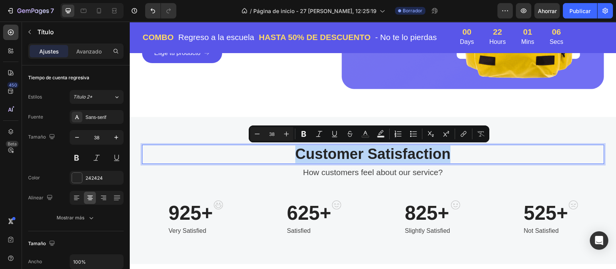
drag, startPoint x: 454, startPoint y: 152, endPoint x: 318, endPoint y: 152, distance: 136.2
click at [289, 153] on p "Customer Satisfaction" at bounding box center [373, 154] width 460 height 18
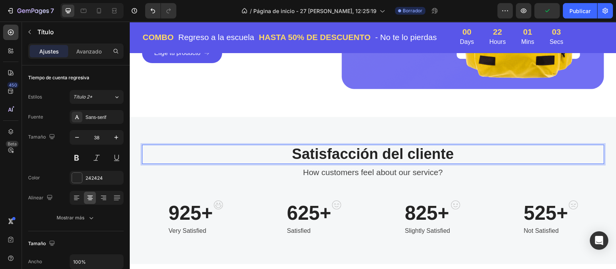
scroll to position [289, 0]
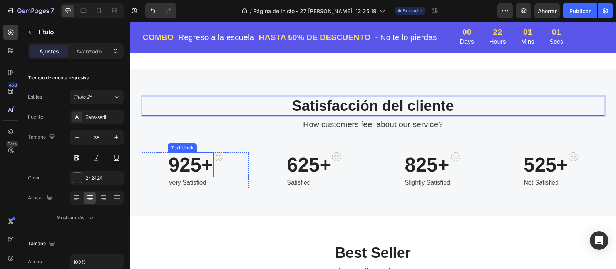
click at [169, 165] on p "925+" at bounding box center [191, 164] width 44 height 23
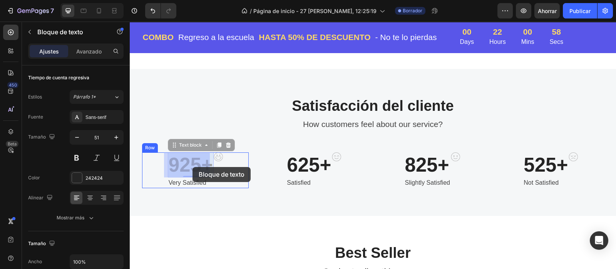
drag, startPoint x: 169, startPoint y: 165, endPoint x: 190, endPoint y: 166, distance: 22.0
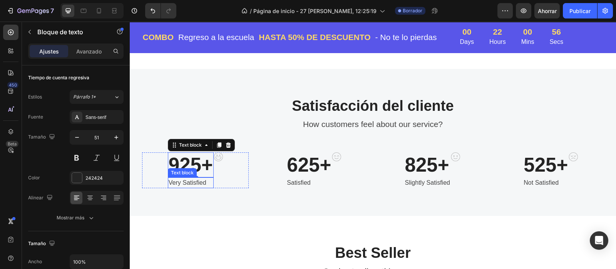
click at [177, 182] on p "Very Satisfied" at bounding box center [191, 182] width 44 height 9
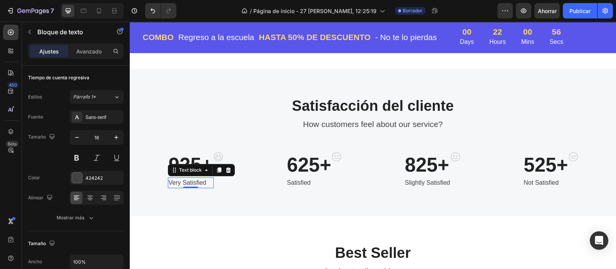
click at [170, 181] on p "Very Satisfied" at bounding box center [191, 182] width 44 height 9
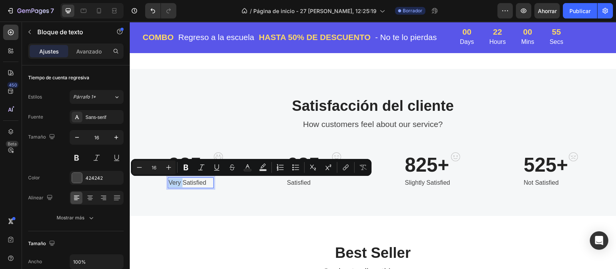
click at [168, 181] on div "Very Satisfied" at bounding box center [191, 182] width 46 height 11
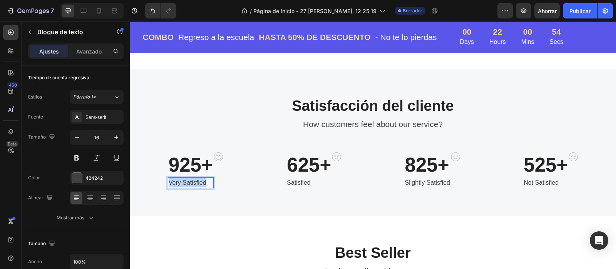
drag, startPoint x: 165, startPoint y: 181, endPoint x: 207, endPoint y: 187, distance: 42.7
click at [208, 187] on p "Very Satisfied" at bounding box center [191, 182] width 44 height 9
click at [289, 182] on p "Satisfied" at bounding box center [309, 182] width 44 height 9
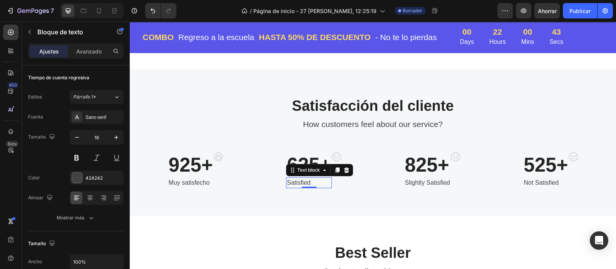
click at [308, 183] on p "Satisfied" at bounding box center [309, 182] width 44 height 9
click at [295, 180] on p "Satisfied" at bounding box center [309, 182] width 44 height 9
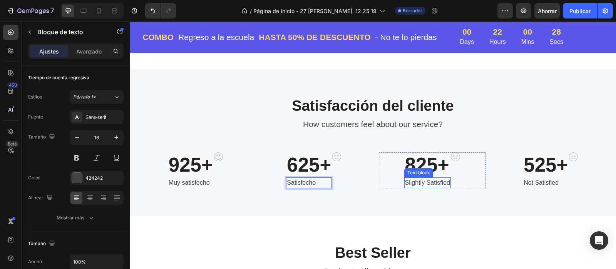
click at [433, 183] on p "Slightly Satisfied" at bounding box center [427, 182] width 45 height 9
click at [424, 180] on p "Slightly Satisfied" at bounding box center [427, 182] width 45 height 9
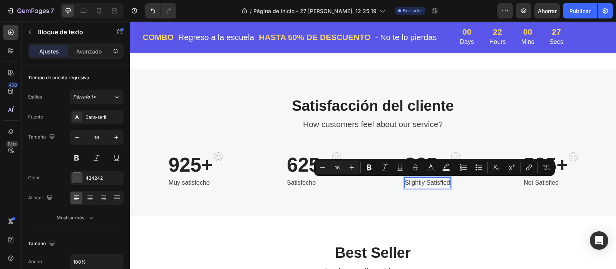
click at [405, 181] on p "Slightly Satisfied" at bounding box center [427, 182] width 45 height 9
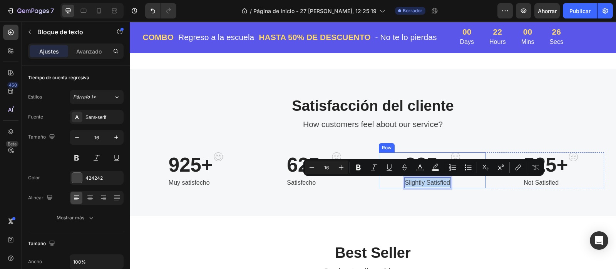
drag, startPoint x: 401, startPoint y: 181, endPoint x: 437, endPoint y: 181, distance: 35.4
click at [447, 180] on div "825+ Text block Slightly Satisfied Text block 0 Image Row" at bounding box center [432, 170] width 107 height 36
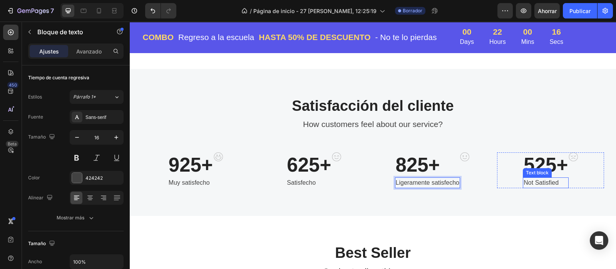
click at [535, 180] on p "Not Satisfied" at bounding box center [545, 182] width 44 height 9
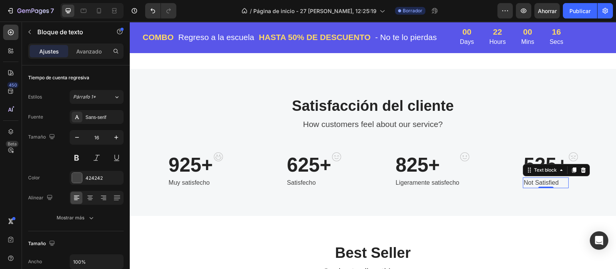
click at [532, 183] on p "Not Satisfied" at bounding box center [545, 182] width 44 height 9
click at [523, 183] on div "Not Satisfied" at bounding box center [546, 182] width 46 height 11
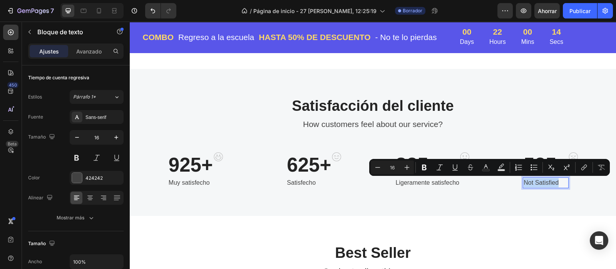
click at [541, 183] on p "Not Satisfied" at bounding box center [545, 182] width 44 height 9
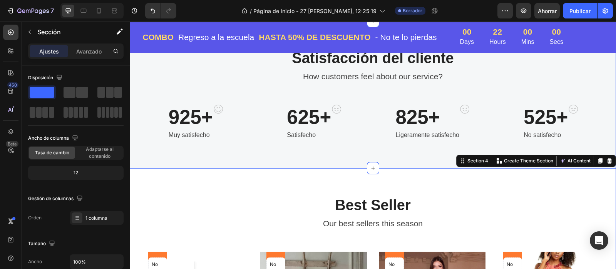
scroll to position [384, 0]
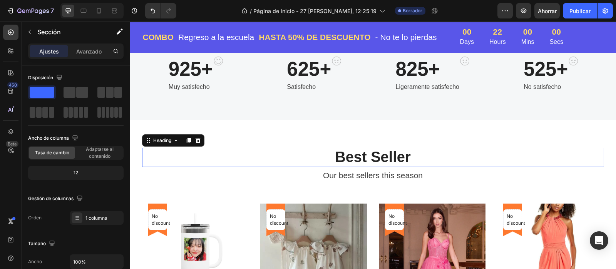
click at [344, 160] on p "Best Seller" at bounding box center [373, 158] width 460 height 18
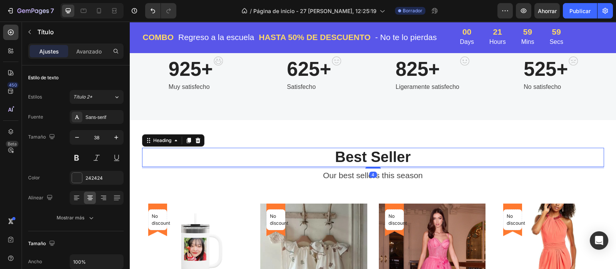
click at [332, 158] on p "Best Seller" at bounding box center [373, 158] width 460 height 18
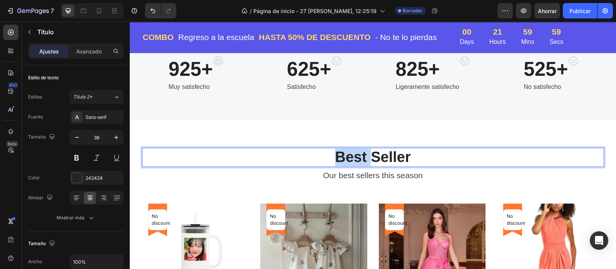
click at [332, 158] on p "Best Seller" at bounding box center [373, 158] width 460 height 18
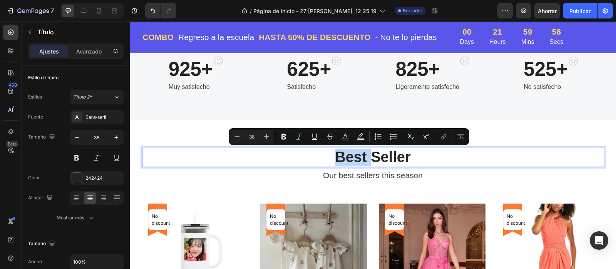
click at [332, 156] on p "Best Seller" at bounding box center [373, 158] width 460 height 18
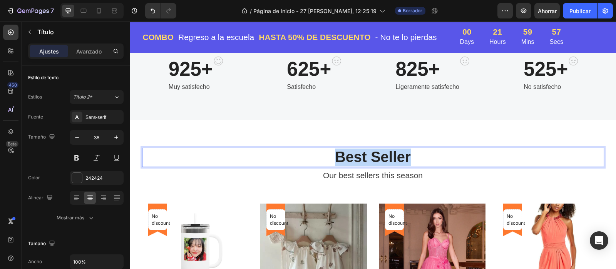
drag, startPoint x: 332, startPoint y: 156, endPoint x: 400, endPoint y: 163, distance: 68.9
click at [443, 162] on p "Best Seller" at bounding box center [373, 158] width 460 height 18
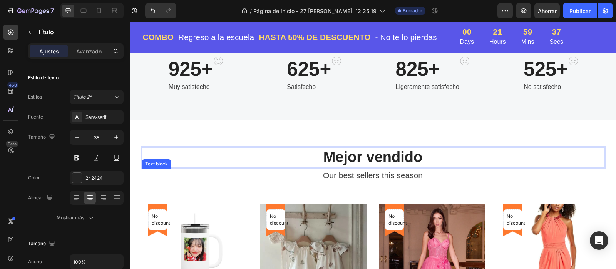
click at [353, 176] on p "Our best sellers this season" at bounding box center [373, 175] width 460 height 12
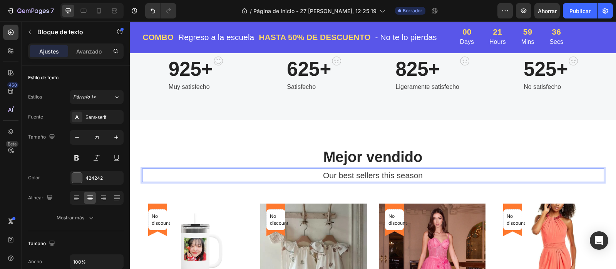
click at [351, 174] on p "Our best sellers this season" at bounding box center [373, 175] width 460 height 12
click at [350, 172] on p "Our best sellers this season" at bounding box center [373, 175] width 460 height 12
click at [322, 175] on p "Our best sellers this season" at bounding box center [373, 175] width 460 height 12
drag, startPoint x: 319, startPoint y: 174, endPoint x: 391, endPoint y: 176, distance: 72.0
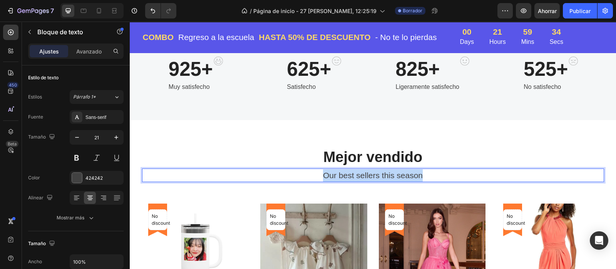
click at [429, 180] on p "Our best sellers this season" at bounding box center [373, 175] width 460 height 12
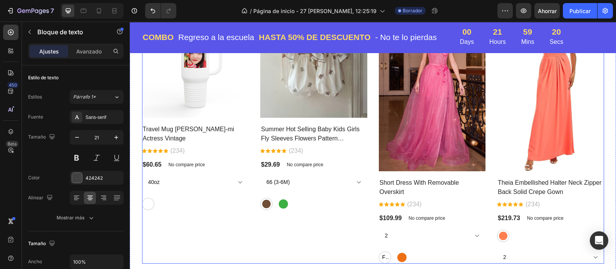
scroll to position [433, 0]
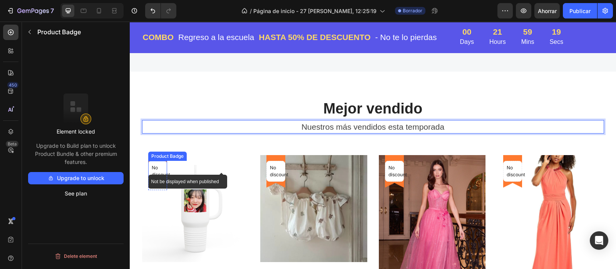
click at [155, 178] on p "No discount" at bounding box center [158, 171] width 12 height 14
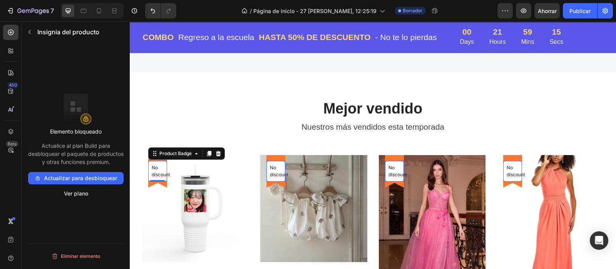
click at [94, 181] on font "Actualizar para desbloquear" at bounding box center [80, 178] width 73 height 7
click at [76, 180] on font "Actualizar para desbloquear" at bounding box center [80, 178] width 73 height 7
click at [69, 197] on font "Ver plano" at bounding box center [76, 193] width 24 height 7
click at [85, 180] on font "Actualizar para desbloquear" at bounding box center [80, 178] width 73 height 7
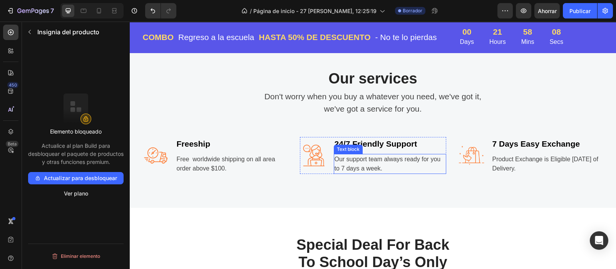
scroll to position [769, 0]
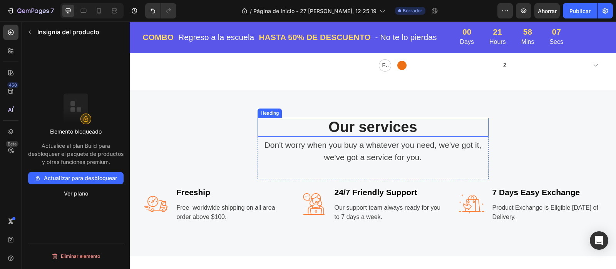
click at [349, 127] on p "Our services" at bounding box center [372, 128] width 229 height 18
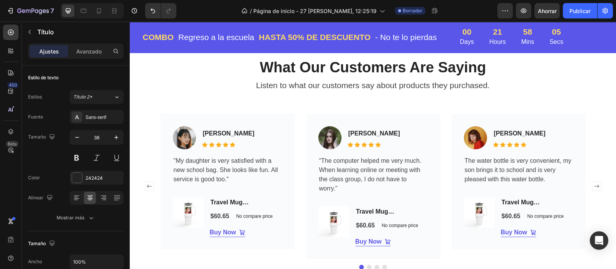
scroll to position [1347, 0]
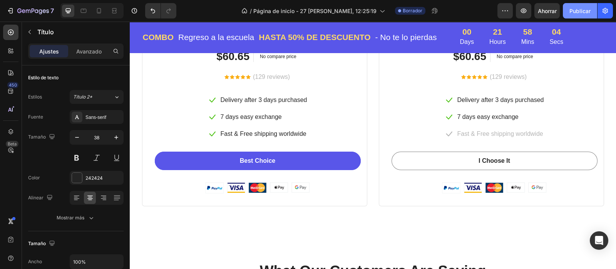
click at [576, 11] on font "Publicar" at bounding box center [579, 11] width 21 height 7
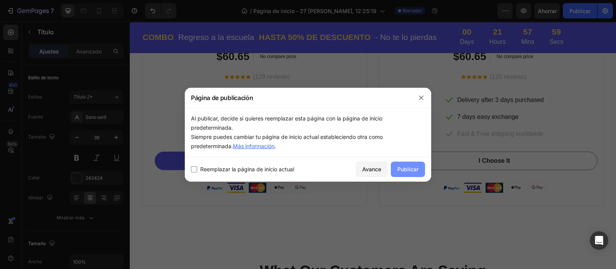
click at [398, 169] on font "Publicar" at bounding box center [407, 169] width 21 height 7
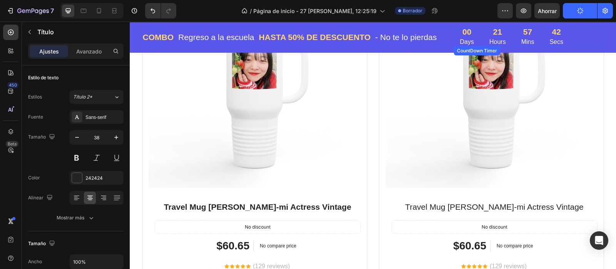
scroll to position [1061, 0]
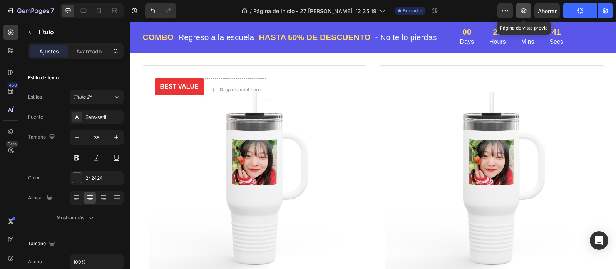
click at [526, 14] on icon "button" at bounding box center [524, 11] width 8 height 8
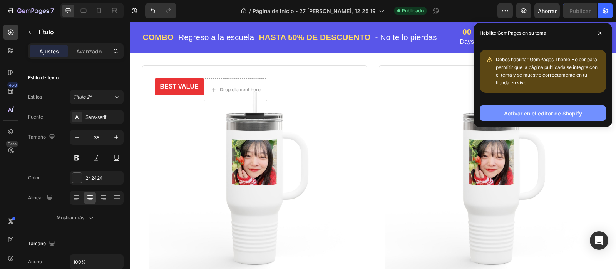
click at [572, 115] on font "Activar en el editor de Shopify" at bounding box center [543, 113] width 78 height 7
